Goal: Task Accomplishment & Management: Use online tool/utility

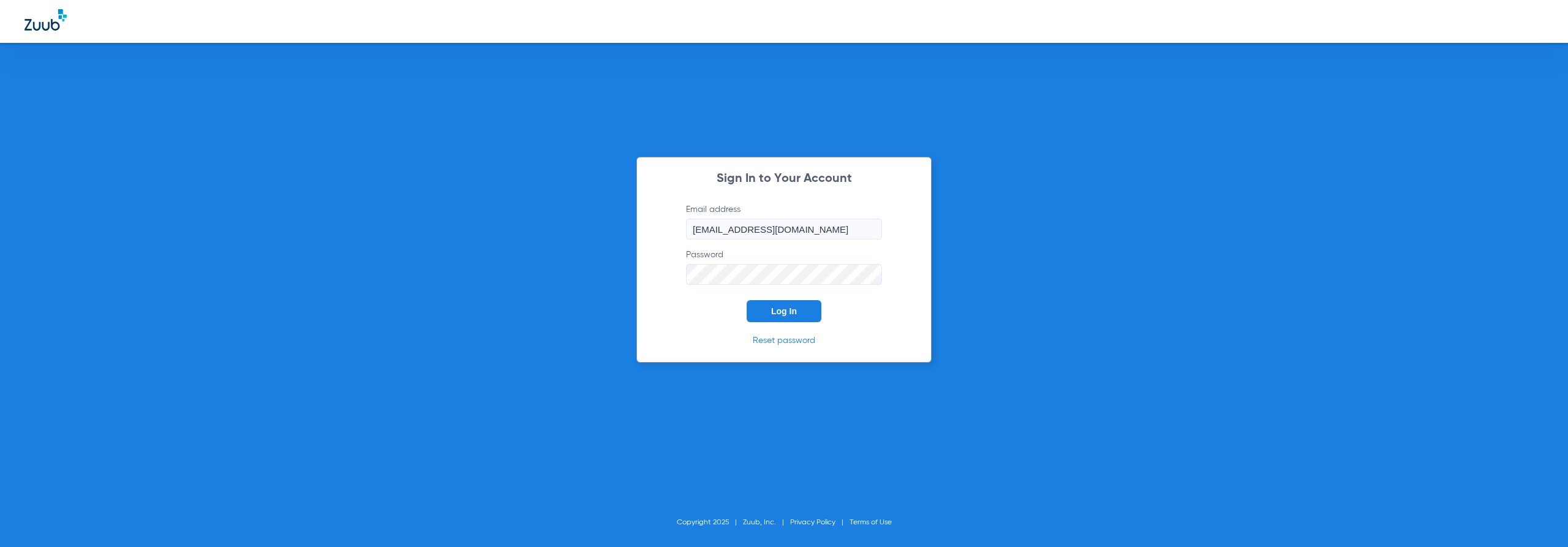
click at [786, 308] on span "Log In" at bounding box center [783, 311] width 26 height 10
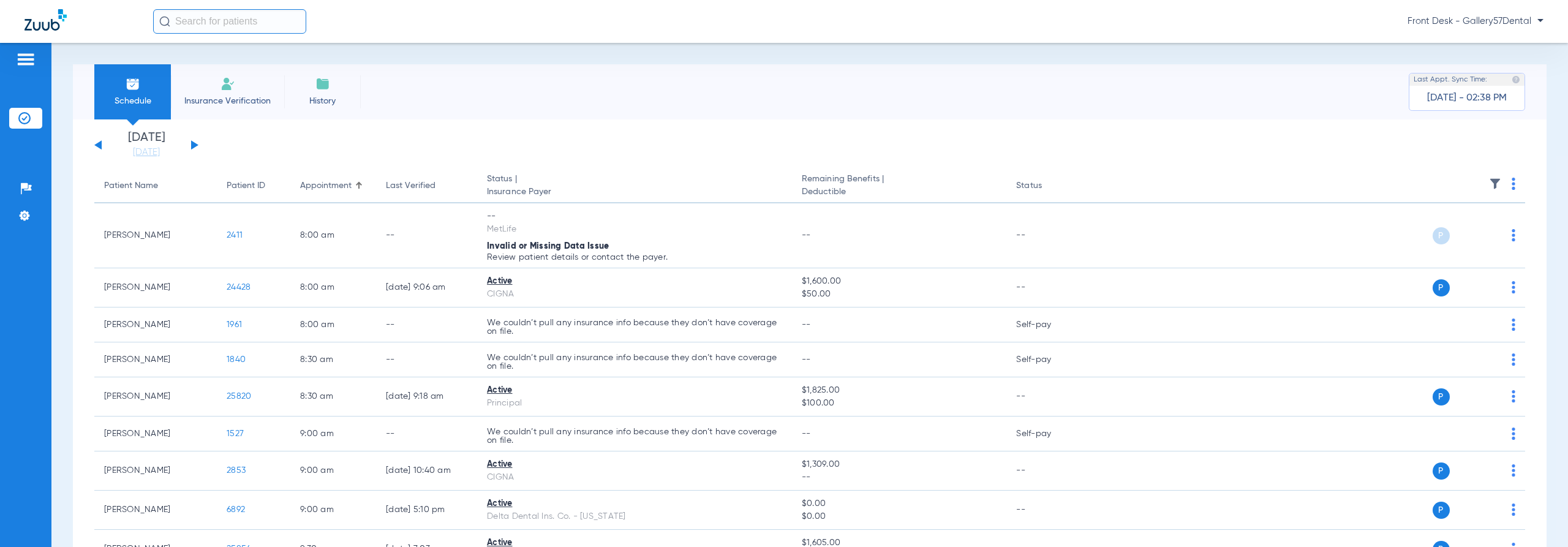
click at [328, 91] on li "History" at bounding box center [322, 92] width 77 height 55
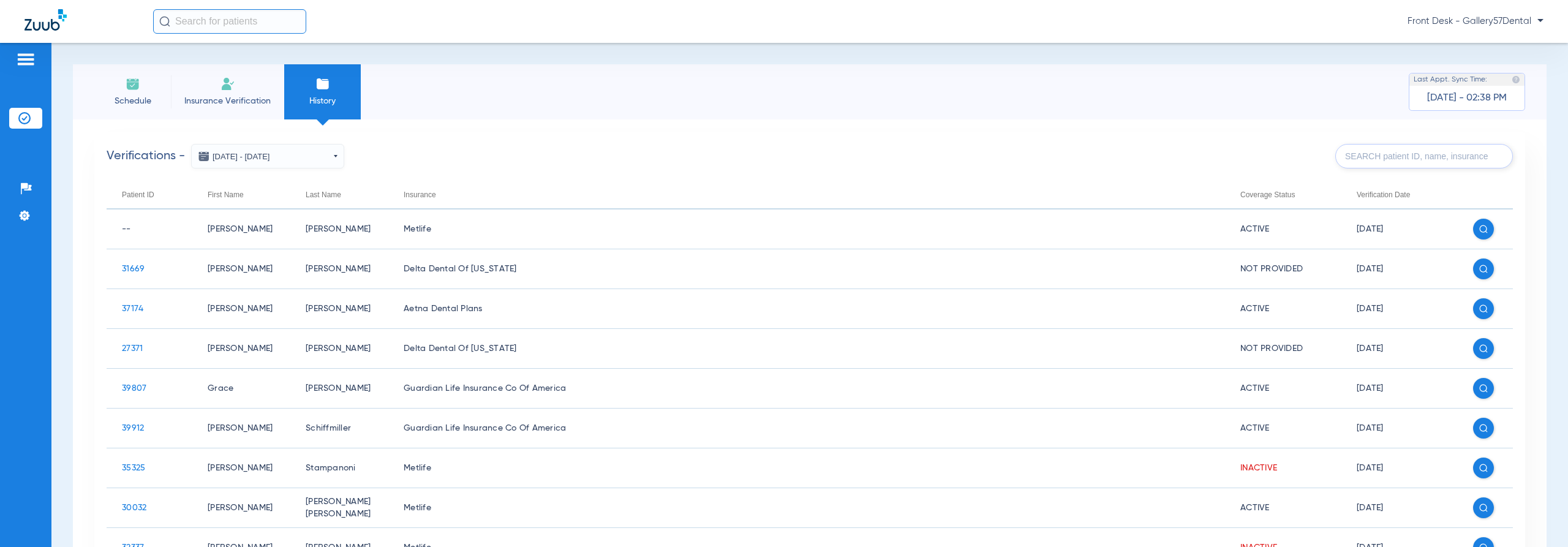
click at [245, 89] on li "Insurance Verification" at bounding box center [228, 92] width 113 height 55
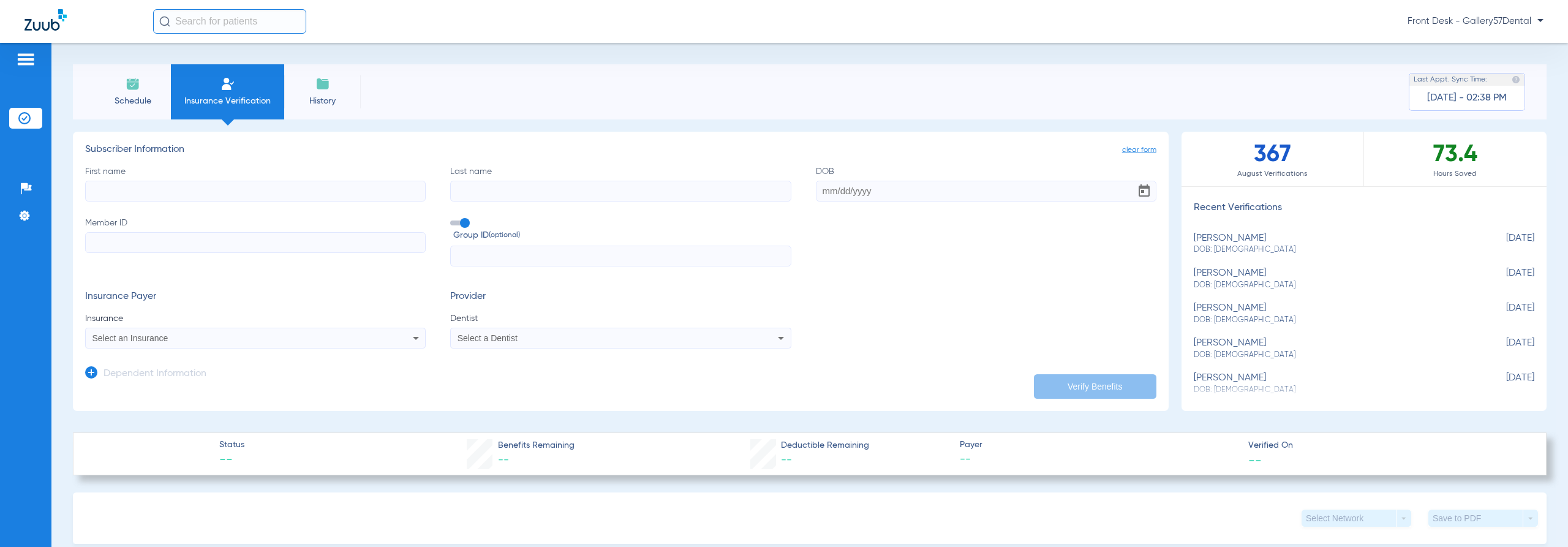
click at [1222, 315] on span "DOB: [DEMOGRAPHIC_DATA]" at bounding box center [1333, 320] width 279 height 11
type input "[PERSON_NAME]"
type input "[DATE]"
type input "W288480657"
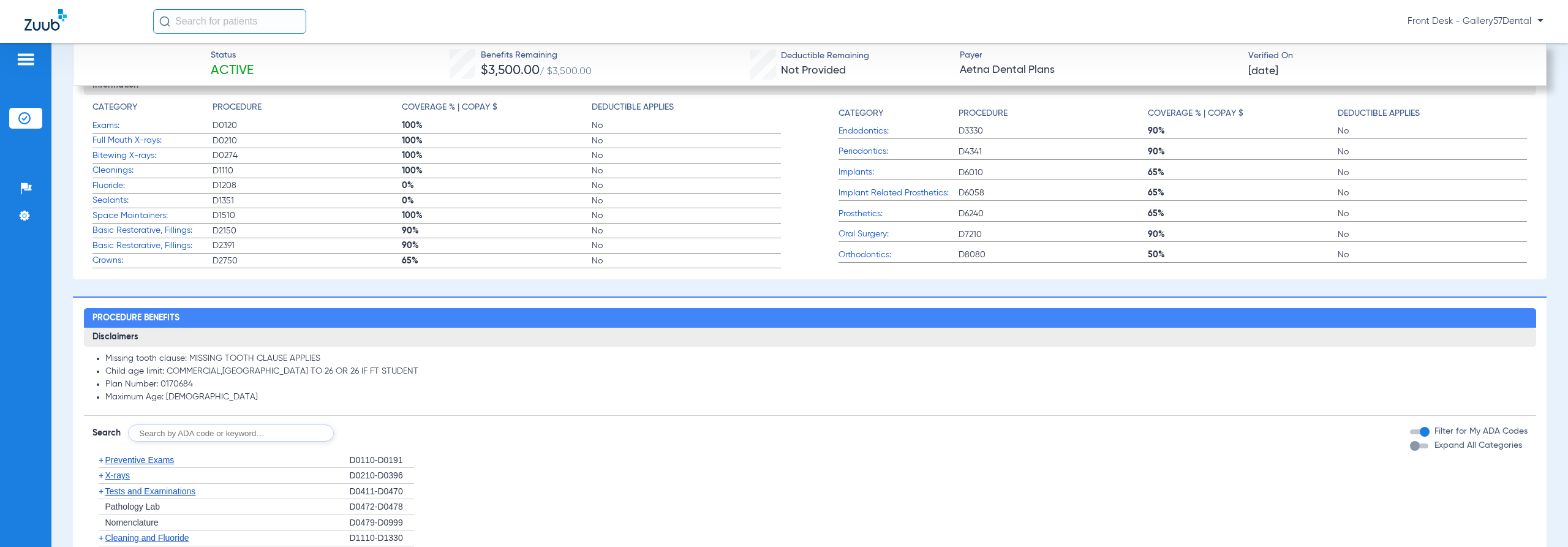
scroll to position [949, 0]
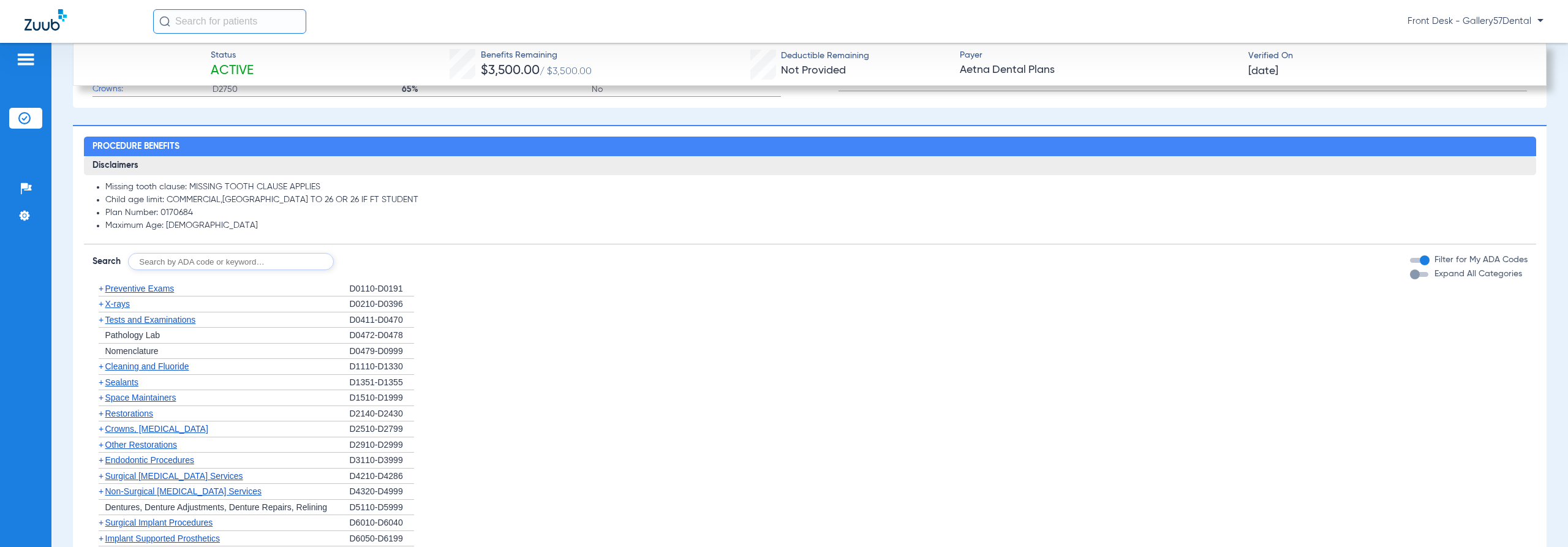
click at [126, 302] on span "X-rays" at bounding box center [117, 303] width 25 height 10
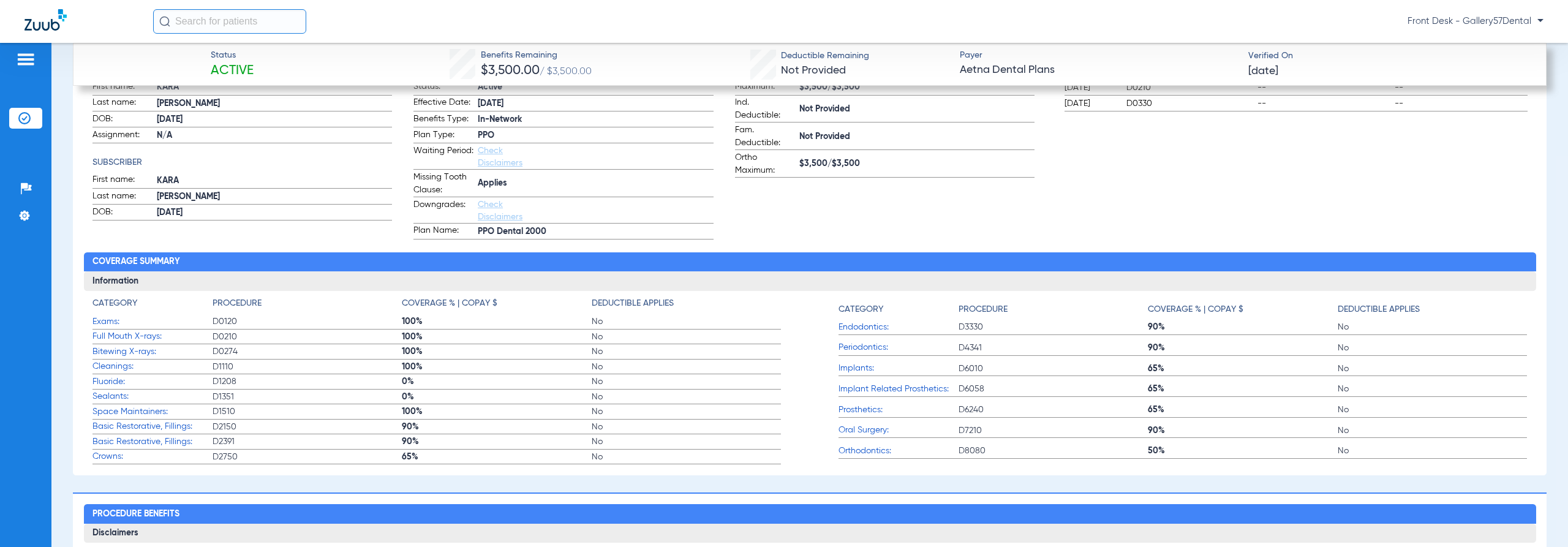
scroll to position [152, 0]
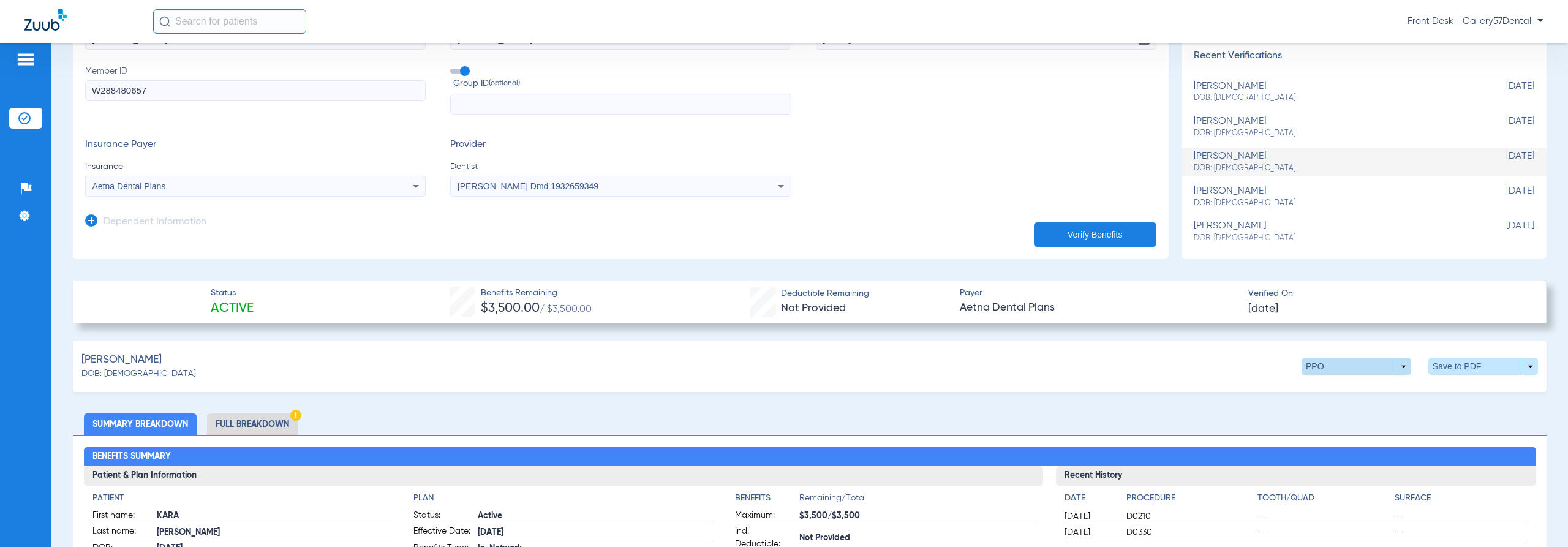
click at [1396, 374] on span at bounding box center [1356, 366] width 109 height 17
click at [1338, 415] on span "Out of Network" at bounding box center [1331, 414] width 57 height 9
click at [1444, 363] on span at bounding box center [1482, 366] width 109 height 17
click at [273, 422] on div at bounding box center [784, 273] width 1568 height 547
click at [227, 422] on li "Full Breakdown" at bounding box center [252, 424] width 91 height 21
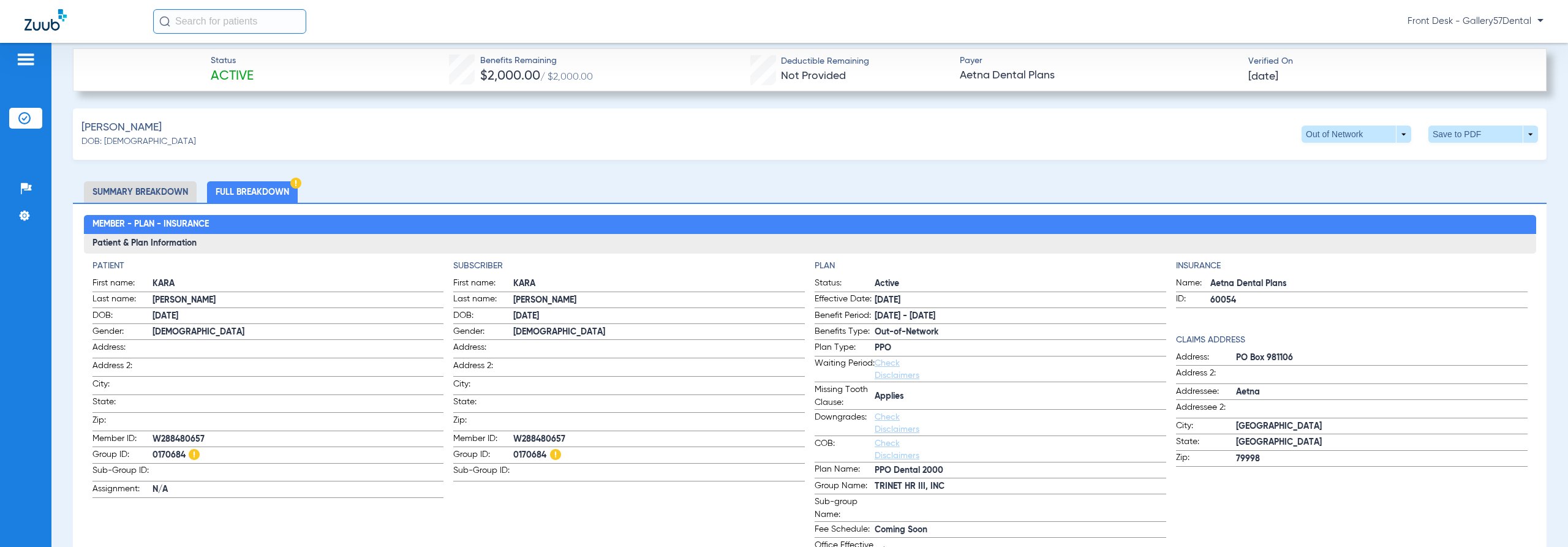
scroll to position [213, 0]
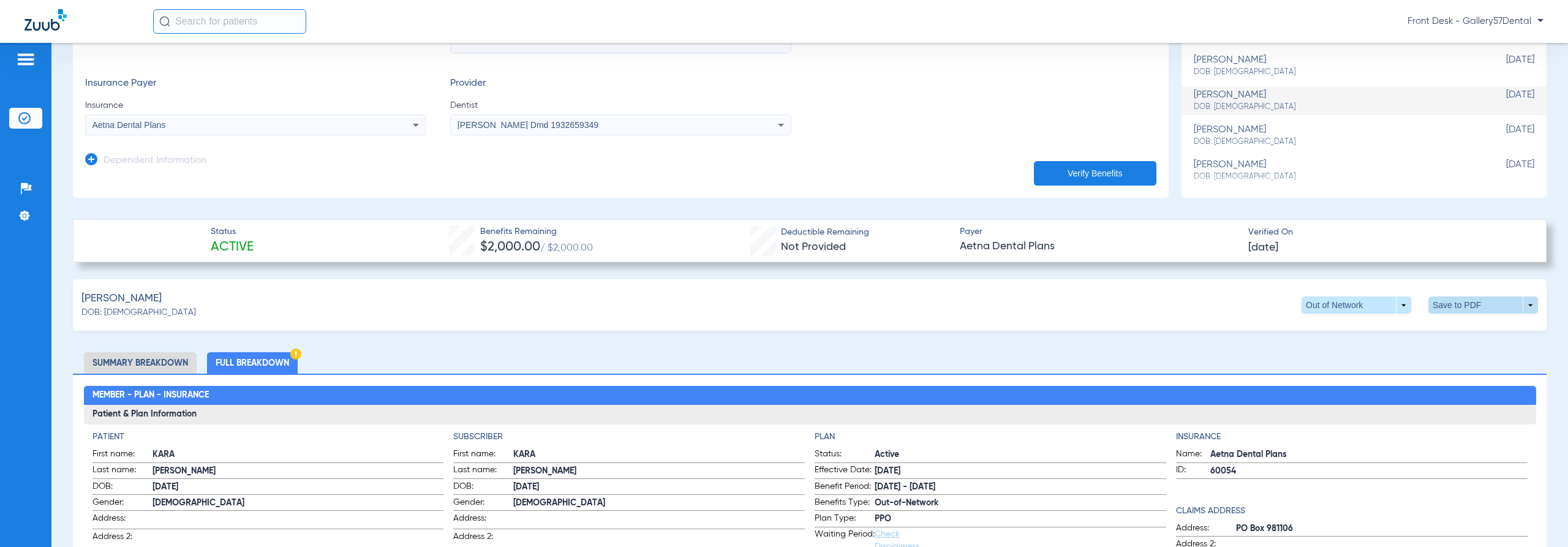
click at [1469, 308] on span at bounding box center [1482, 305] width 29 height 29
click at [1406, 323] on button "insert_drive_file Save to PDF" at bounding box center [1369, 329] width 93 height 25
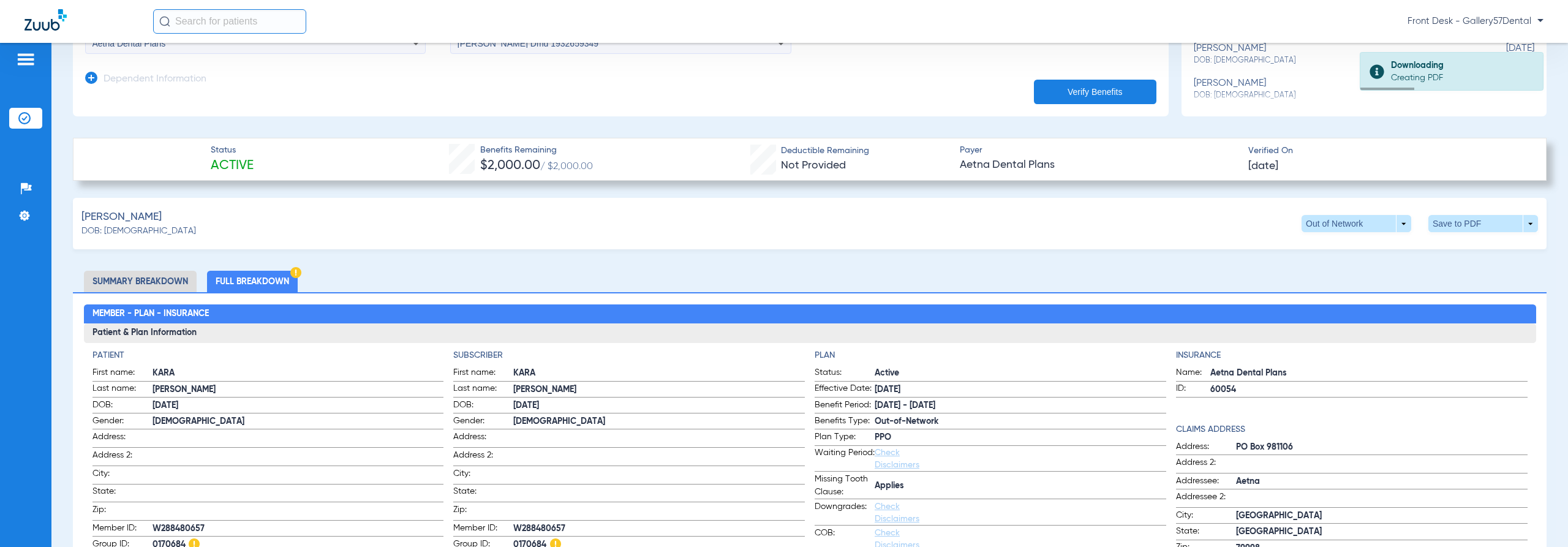
scroll to position [520, 0]
